Goal: Task Accomplishment & Management: Manage account settings

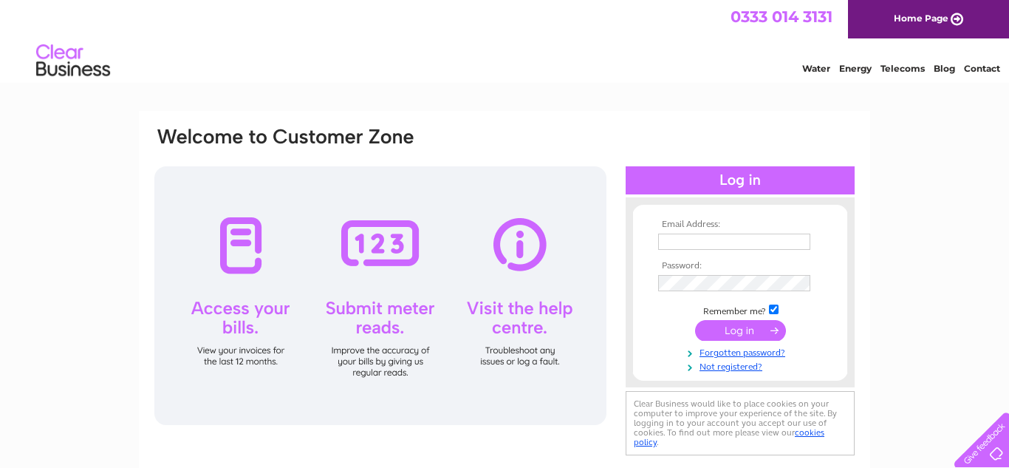
type input "bollysheds@gmail.com"
click at [730, 337] on input "submit" at bounding box center [740, 330] width 91 height 21
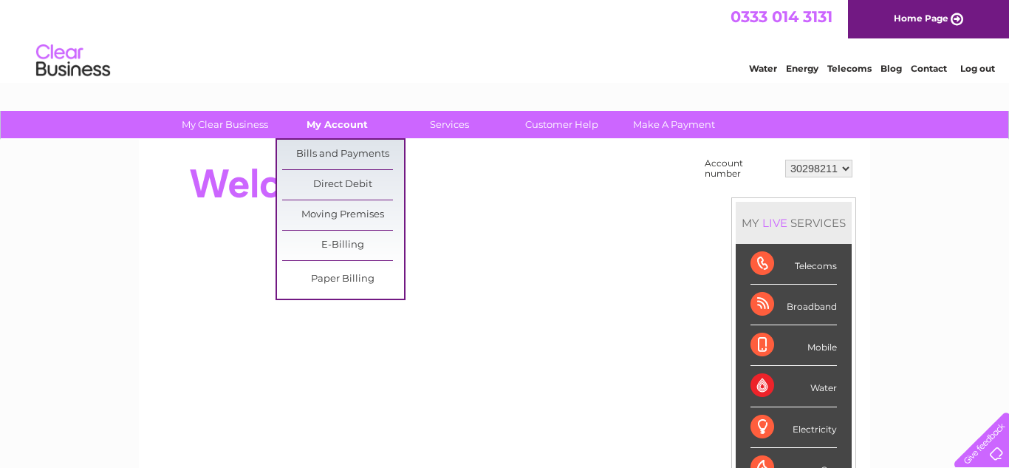
click at [340, 132] on link "My Account" at bounding box center [337, 124] width 122 height 27
click at [338, 129] on link "My Account" at bounding box center [337, 124] width 122 height 27
click at [333, 144] on link "Bills and Payments" at bounding box center [343, 155] width 122 height 30
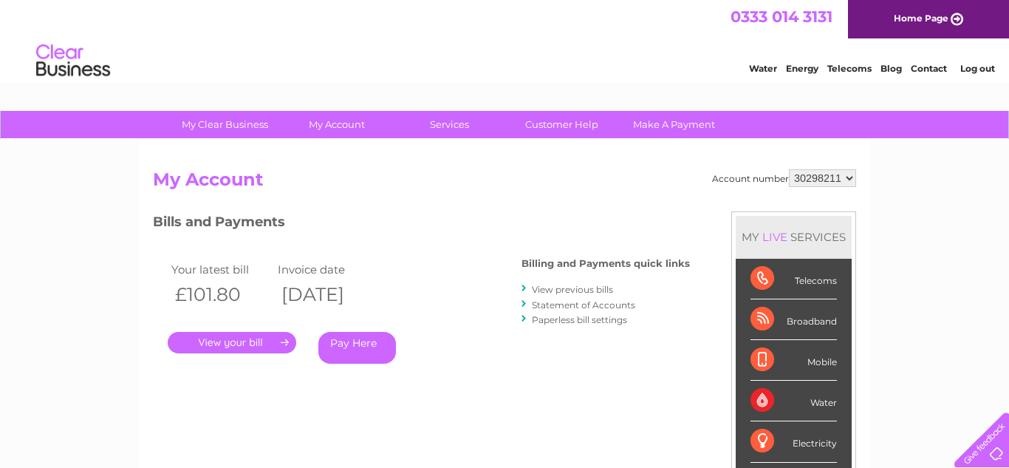
click at [556, 309] on link "Statement of Accounts" at bounding box center [583, 304] width 103 height 11
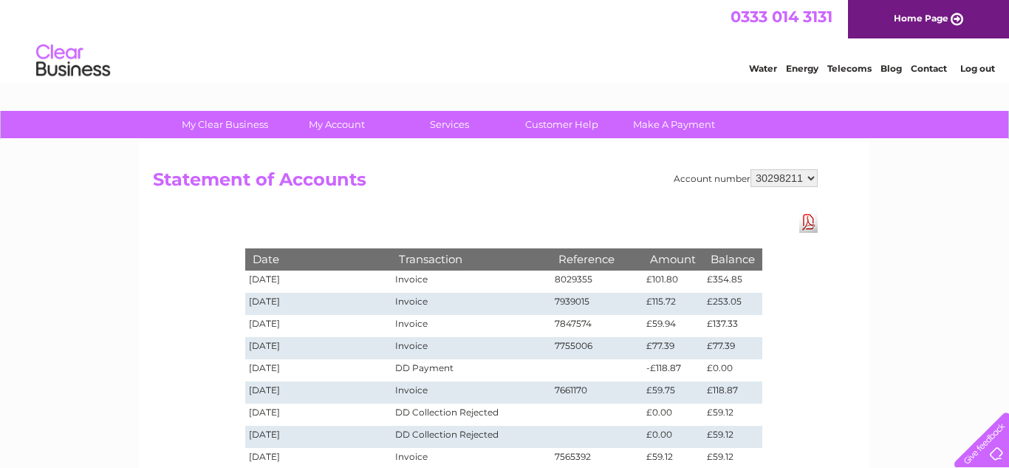
click at [938, 69] on link "Contact" at bounding box center [929, 68] width 36 height 11
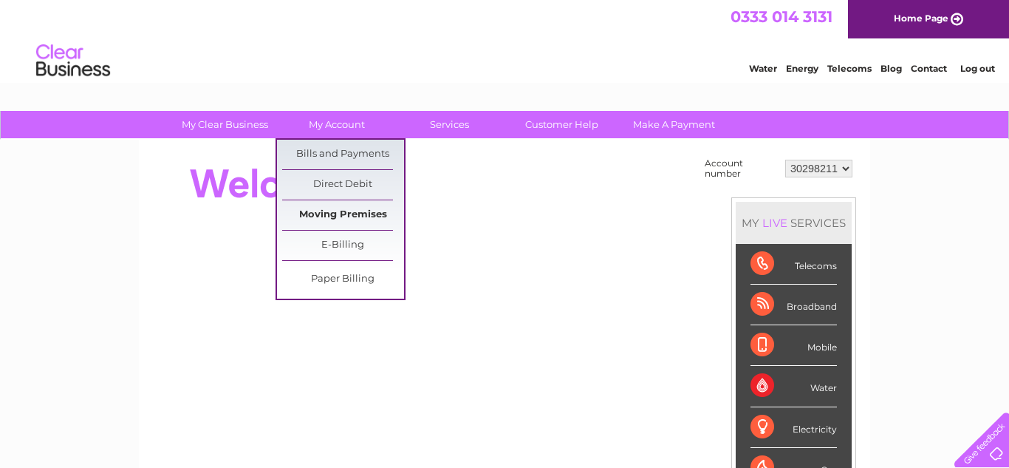
click at [339, 205] on link "Moving Premises" at bounding box center [343, 215] width 122 height 30
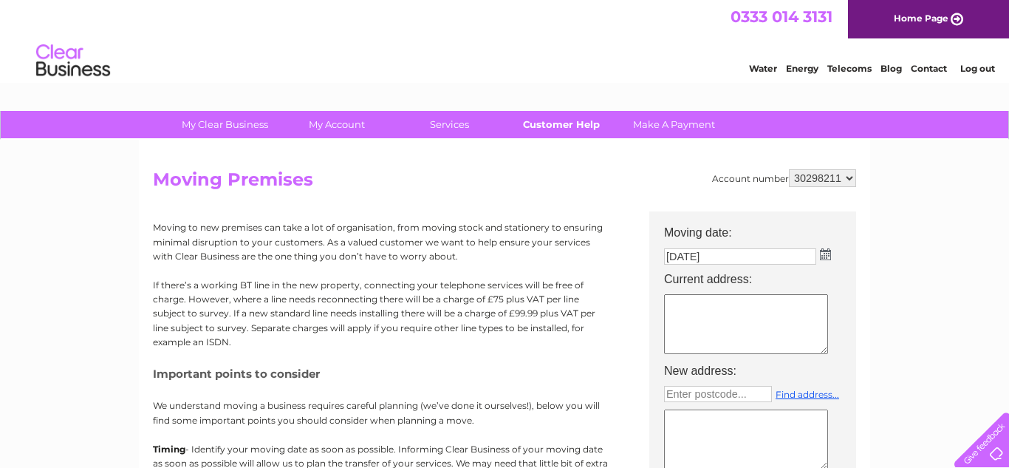
click at [561, 127] on link "Customer Help" at bounding box center [562, 124] width 122 height 27
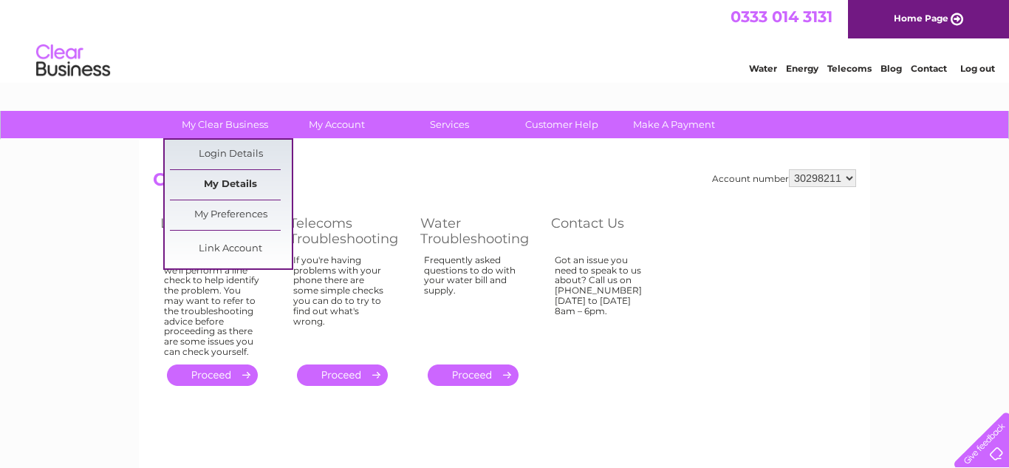
click at [244, 182] on link "My Details" at bounding box center [231, 185] width 122 height 30
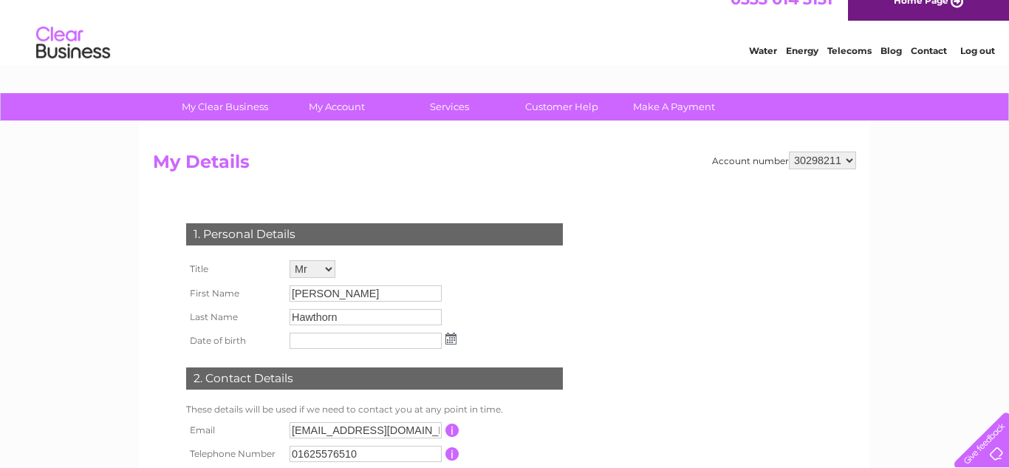
scroll to position [19, 0]
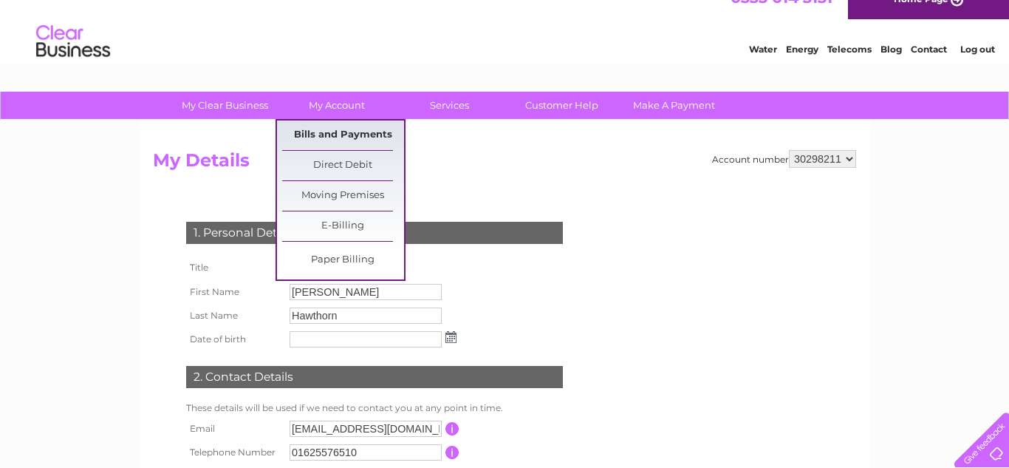
click at [331, 135] on link "Bills and Payments" at bounding box center [343, 135] width 122 height 30
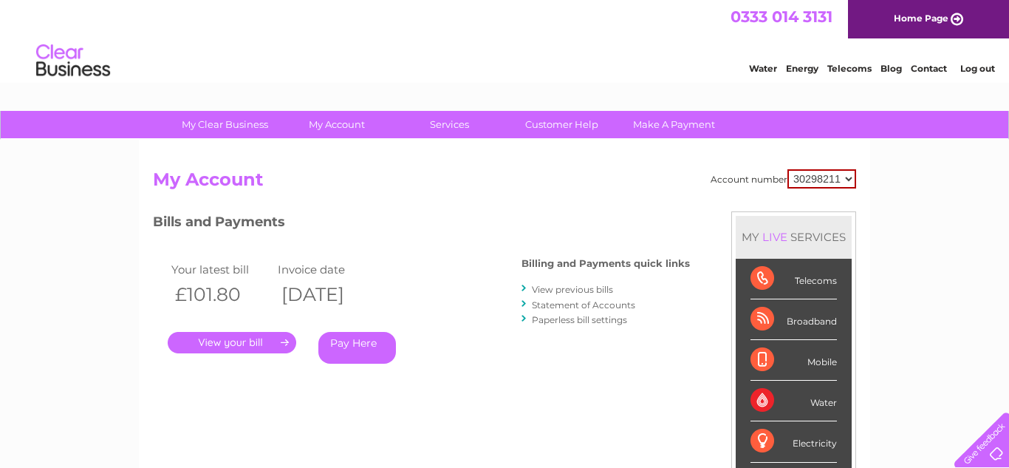
click at [564, 292] on link "View previous bills" at bounding box center [572, 289] width 81 height 11
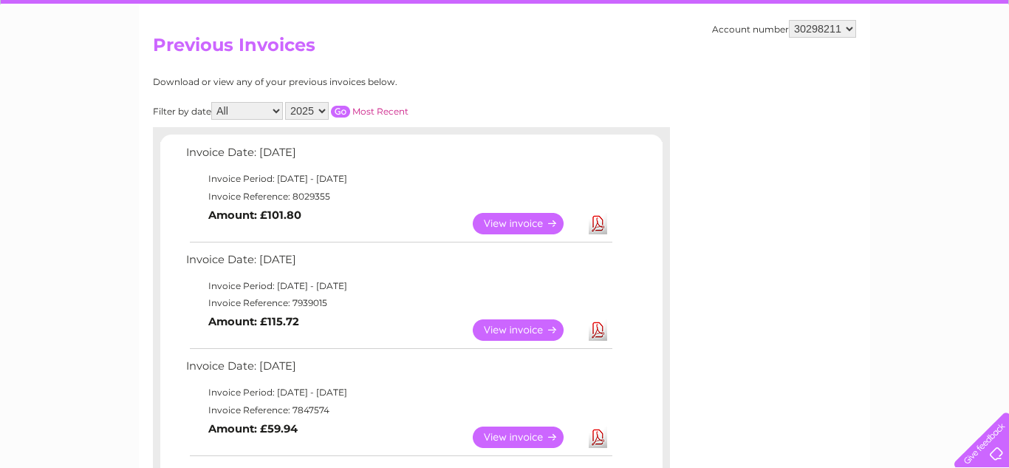
scroll to position [86, 0]
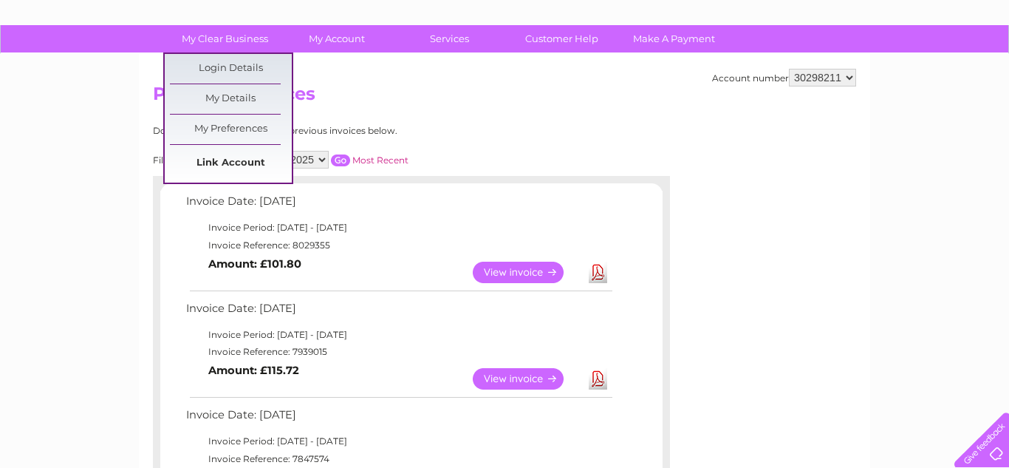
click at [233, 163] on link "Link Account" at bounding box center [231, 164] width 122 height 30
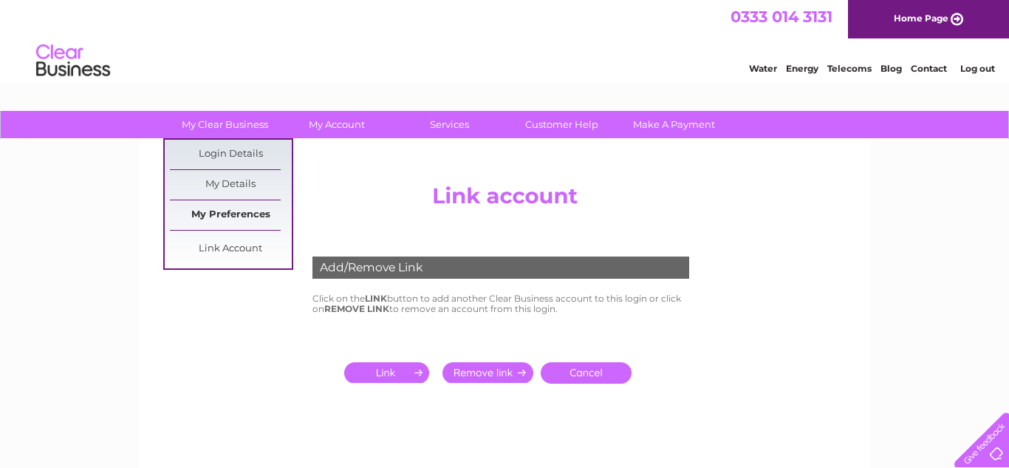
click at [235, 214] on link "My Preferences" at bounding box center [231, 215] width 122 height 30
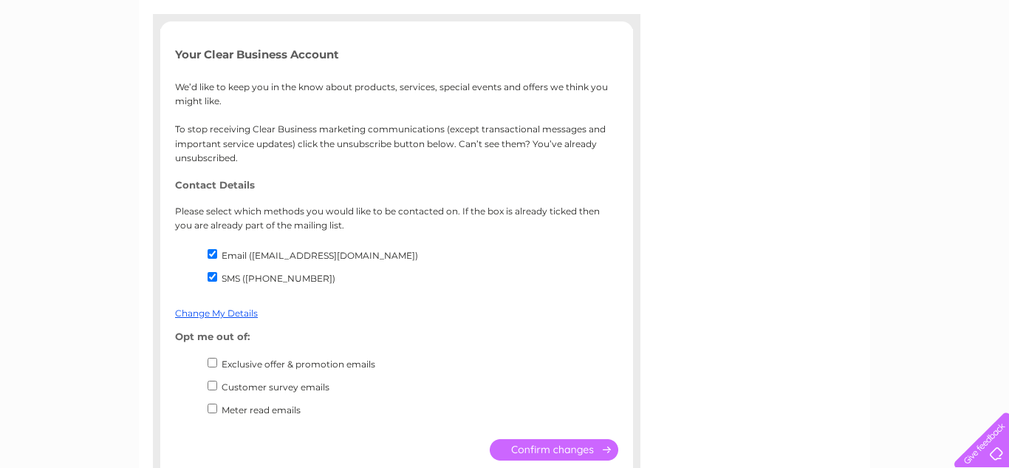
scroll to position [200, 0]
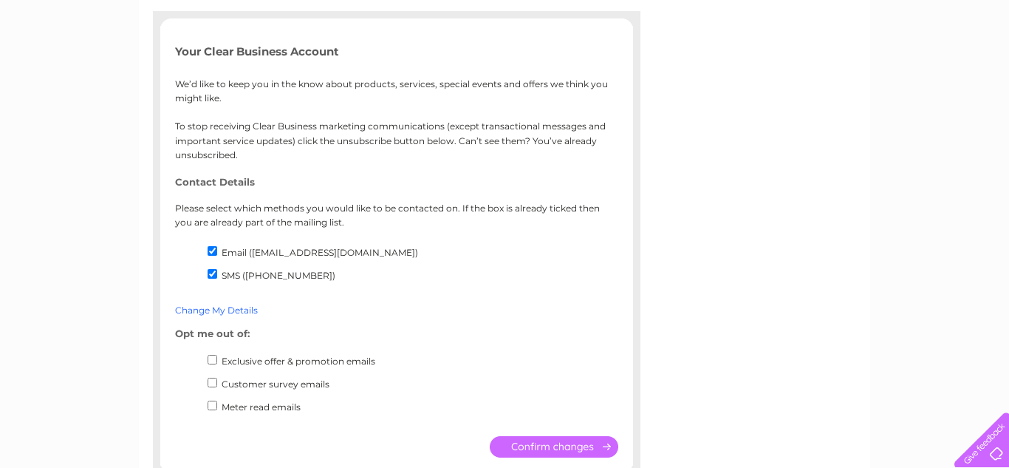
click at [182, 305] on link "Change My Details" at bounding box center [216, 309] width 83 height 11
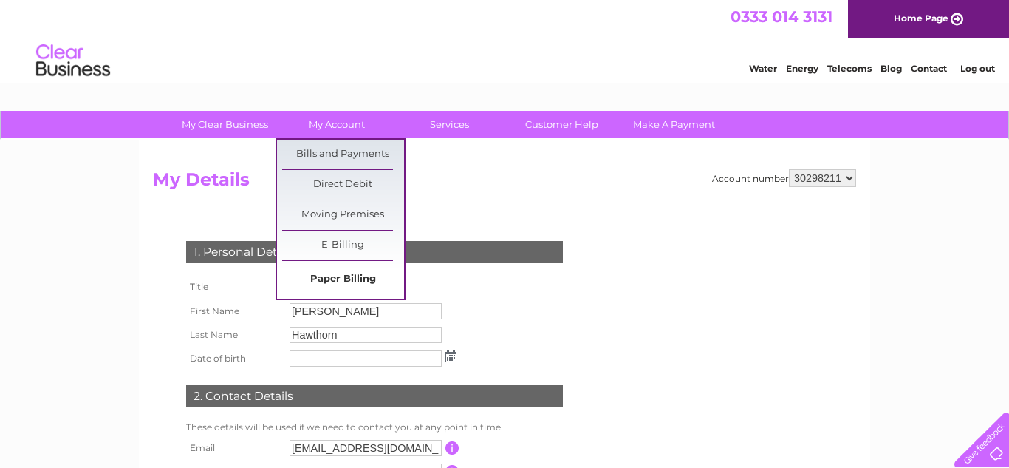
click at [327, 276] on link "Paper Billing" at bounding box center [343, 280] width 122 height 30
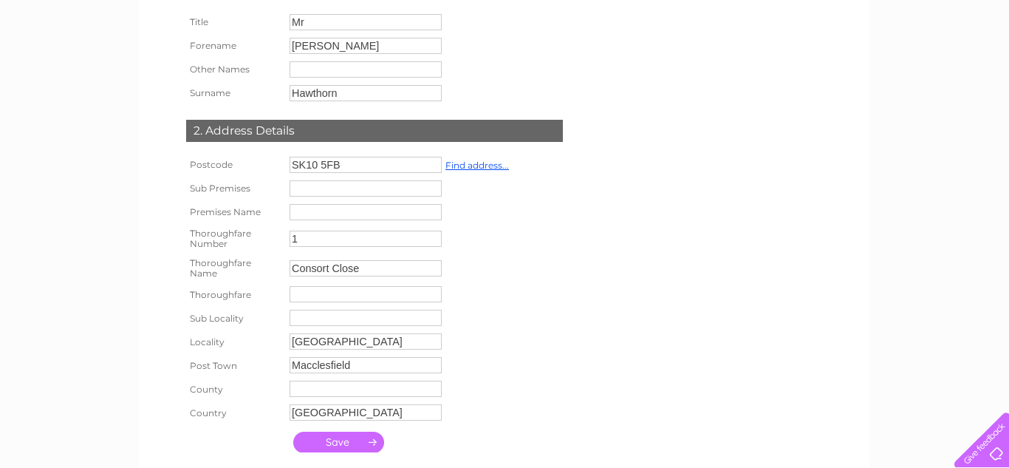
scroll to position [279, 0]
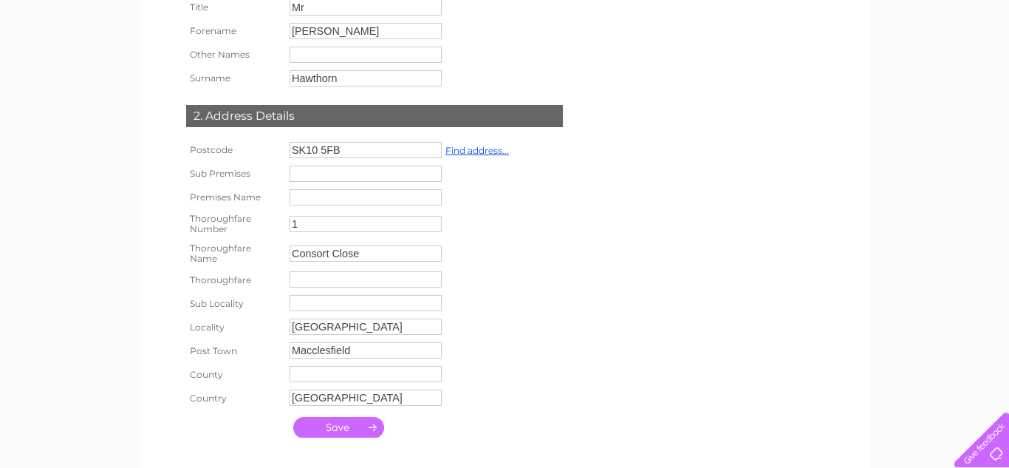
click at [351, 157] on input "SK10 5FB" at bounding box center [366, 150] width 152 height 16
type input "S"
type input "SK9 2ew"
click at [370, 228] on input "1" at bounding box center [366, 225] width 152 height 16
click at [463, 152] on link "Find address..." at bounding box center [478, 150] width 64 height 11
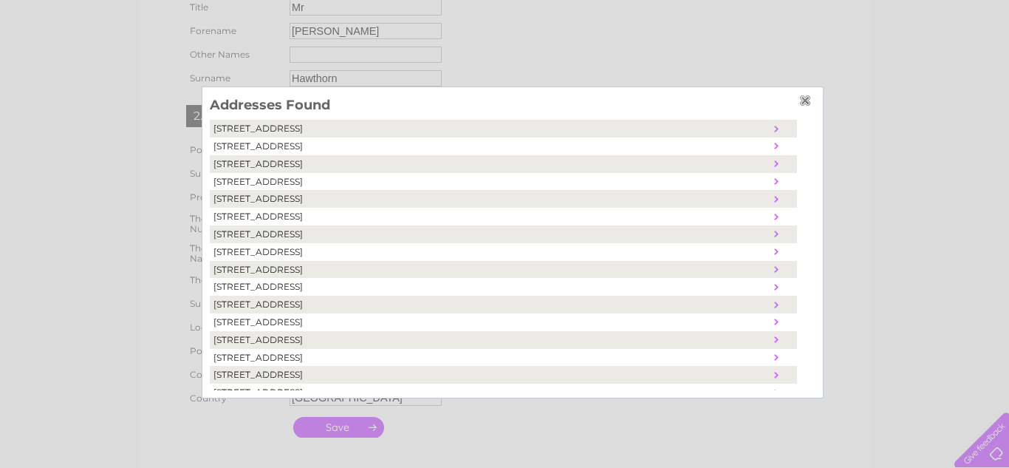
click at [281, 326] on td "21, Highfield Estate, Wilmslow, United Kingdom, SK9 2EW" at bounding box center [490, 322] width 561 height 18
type input "21"
type input "Highfield Estate"
type input "Wilmslow"
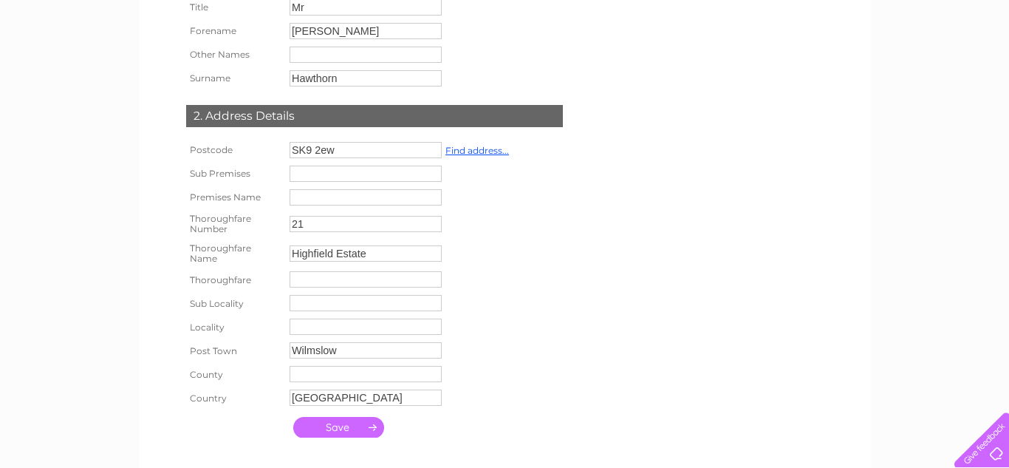
click at [341, 431] on input "submit" at bounding box center [338, 427] width 91 height 21
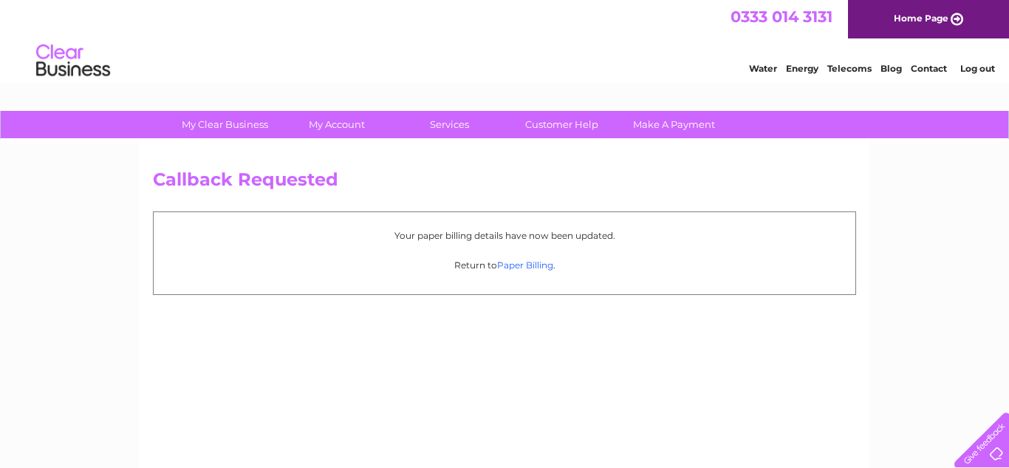
click at [514, 268] on link "Paper Billing" at bounding box center [525, 264] width 56 height 11
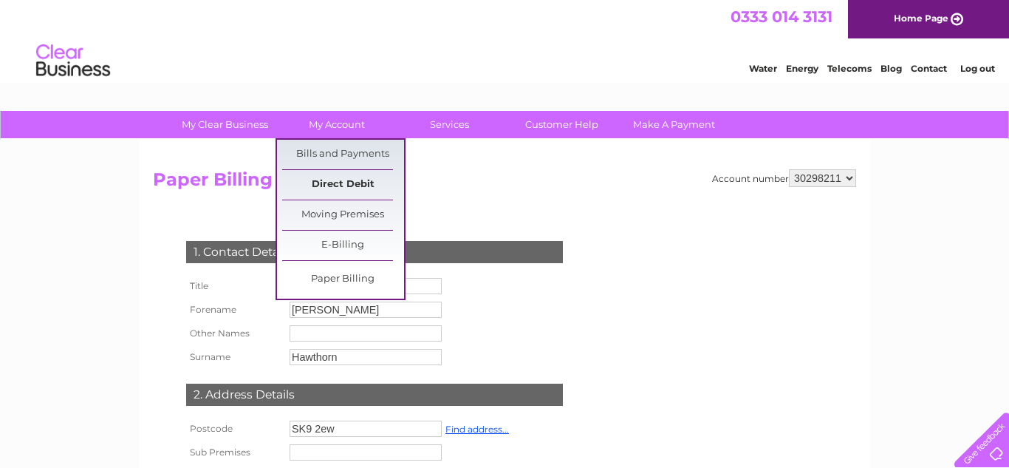
click at [325, 188] on link "Direct Debit" at bounding box center [343, 185] width 122 height 30
click at [343, 183] on link "Direct Debit" at bounding box center [343, 185] width 122 height 30
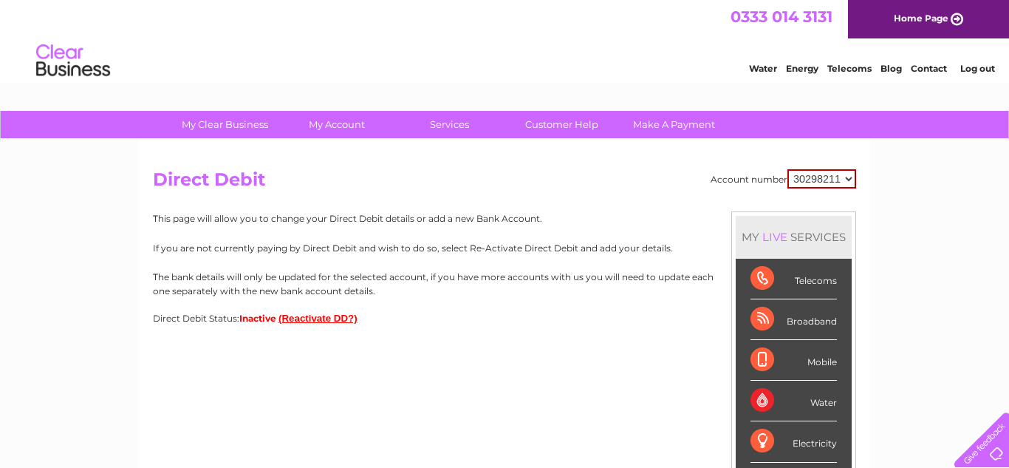
click at [529, 369] on div "Account number 30298211 Direct Debit MY LIVE SERVICES Telecoms Broadband Mobile…" at bounding box center [505, 351] width 732 height 423
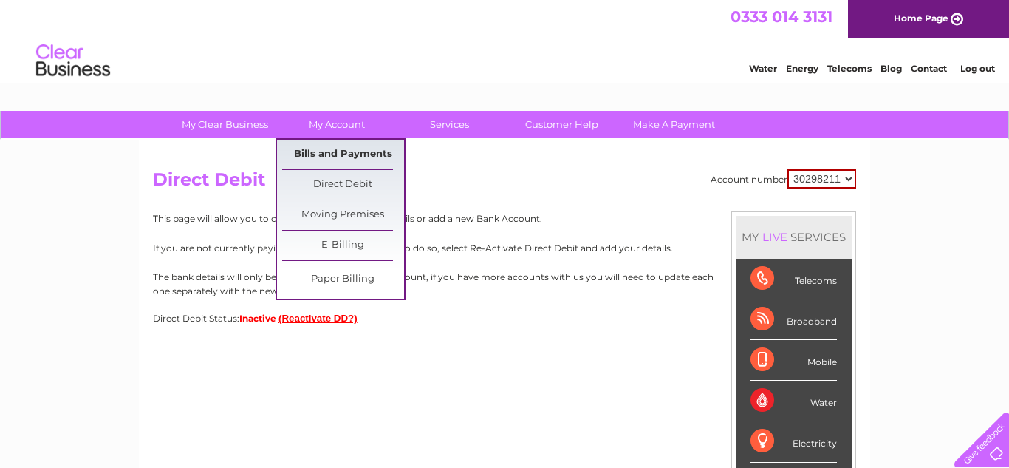
click at [330, 143] on link "Bills and Payments" at bounding box center [343, 155] width 122 height 30
click at [328, 160] on link "Bills and Payments" at bounding box center [343, 155] width 122 height 30
